Goal: Transaction & Acquisition: Purchase product/service

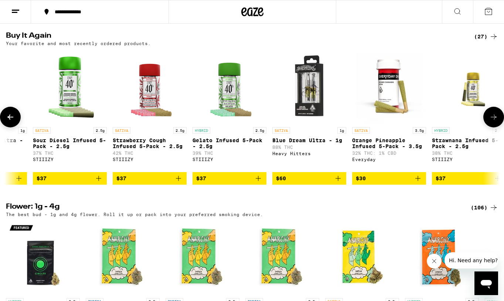
scroll to position [0, 284]
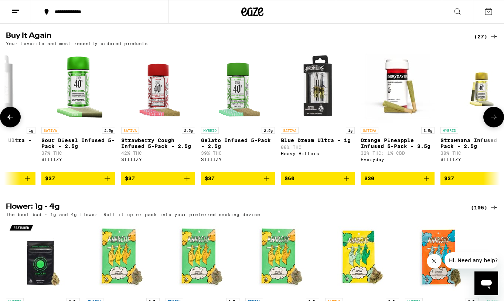
click at [269, 183] on icon "Add to bag" at bounding box center [266, 178] width 9 height 9
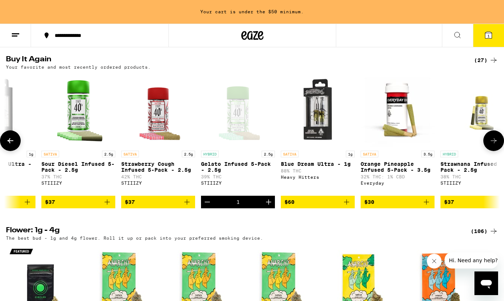
click at [187, 207] on icon "Add to bag" at bounding box center [187, 202] width 9 height 9
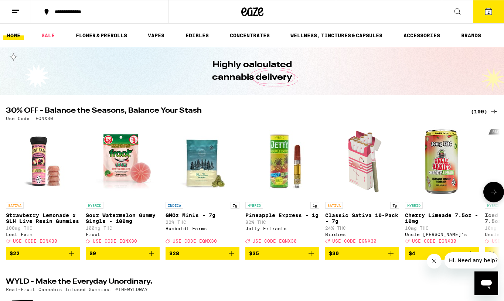
scroll to position [0, 0]
click at [480, 110] on div "(100)" at bounding box center [484, 111] width 27 height 9
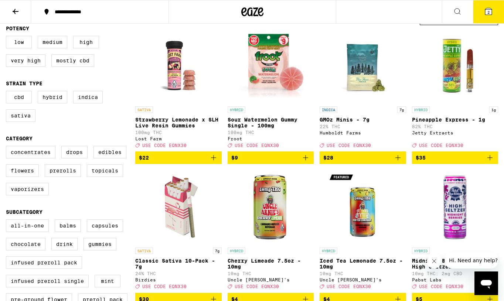
scroll to position [177, 0]
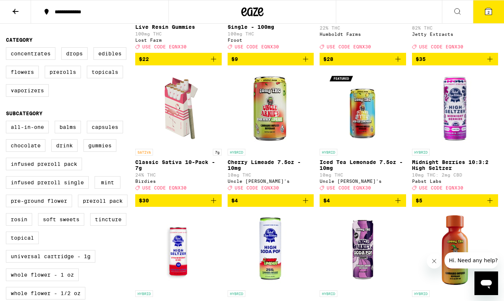
click at [217, 205] on icon "Add to bag" at bounding box center [213, 200] width 9 height 9
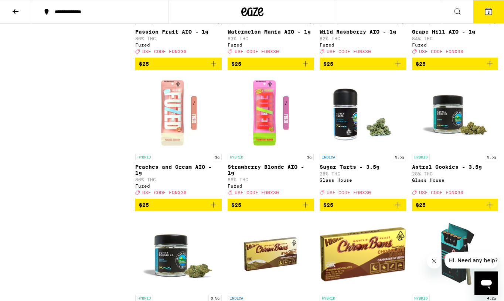
scroll to position [1720, 0]
click at [309, 210] on icon "Add to bag" at bounding box center [305, 205] width 9 height 9
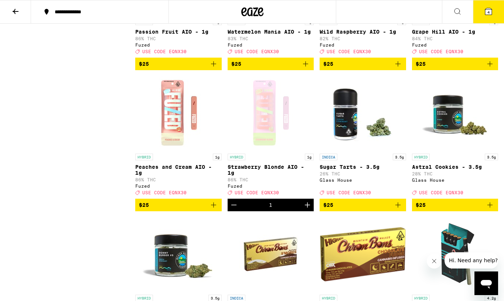
click at [484, 7] on icon at bounding box center [488, 11] width 9 height 9
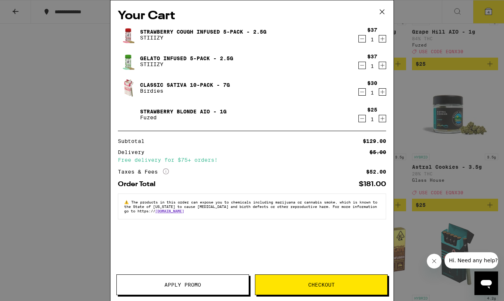
click at [182, 279] on button "Apply Promo" at bounding box center [182, 285] width 133 height 21
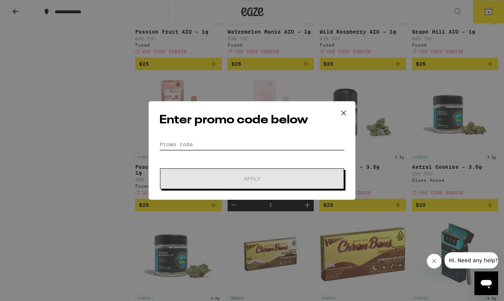
click at [206, 146] on input "Promo Code" at bounding box center [252, 144] width 186 height 11
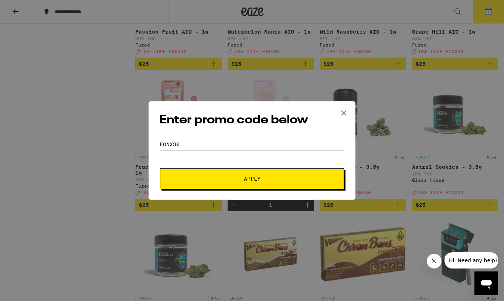
type input "EQNX30"
click at [209, 179] on span "Apply" at bounding box center [252, 178] width 133 height 5
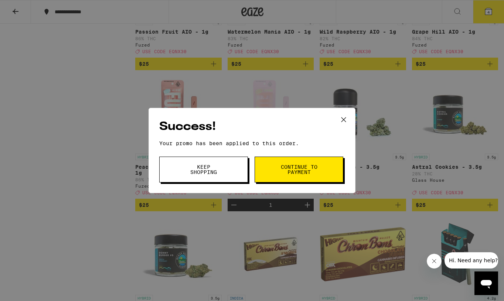
click at [291, 172] on span "Continue to payment" at bounding box center [299, 169] width 38 height 10
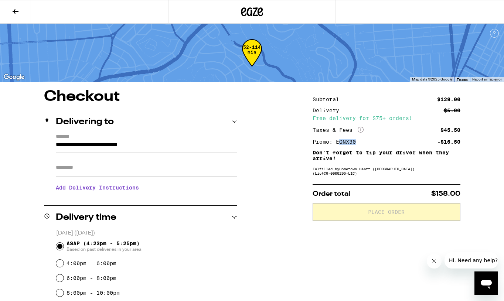
drag, startPoint x: 357, startPoint y: 143, endPoint x: 341, endPoint y: 143, distance: 16.3
click at [341, 143] on div "Promo: EQNX30" at bounding box center [337, 141] width 48 height 5
click at [348, 143] on div "Promo: EQNX30" at bounding box center [337, 141] width 48 height 5
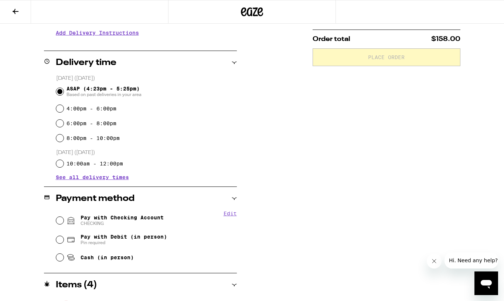
scroll to position [163, 0]
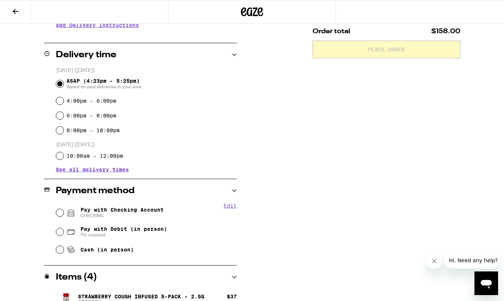
click at [145, 212] on span "Pay with Checking Account CHECKING" at bounding box center [122, 213] width 83 height 12
click at [64, 212] on input "Pay with Checking Account CHECKING" at bounding box center [59, 212] width 7 height 7
radio input "true"
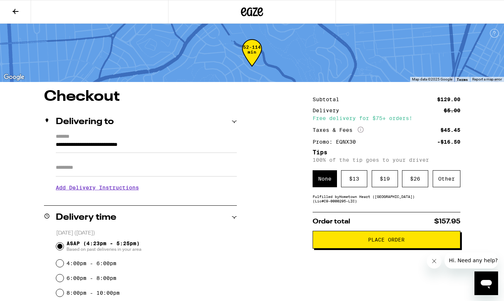
scroll to position [0, 0]
click at [374, 242] on span "Place Order" at bounding box center [386, 239] width 37 height 5
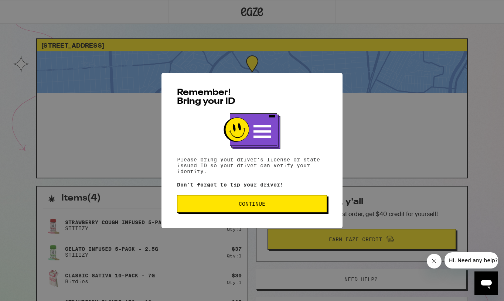
click at [271, 203] on span "Continue" at bounding box center [252, 203] width 138 height 5
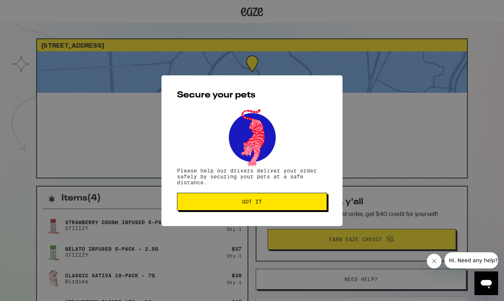
click at [280, 204] on span "Got it" at bounding box center [252, 201] width 138 height 5
